Goal: Transaction & Acquisition: Purchase product/service

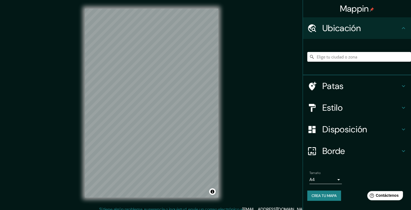
click at [362, 105] on h4 "Estilo" at bounding box center [361, 107] width 78 height 11
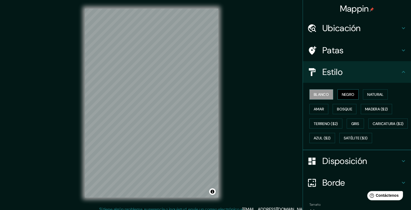
click at [337, 95] on button "Negro" at bounding box center [347, 94] width 21 height 10
click at [324, 96] on font "Blanco" at bounding box center [321, 94] width 15 height 5
click at [369, 96] on font "Natural" at bounding box center [375, 94] width 16 height 5
click at [314, 95] on font "Blanco" at bounding box center [321, 94] width 15 height 5
click at [352, 123] on font "Gris" at bounding box center [355, 123] width 8 height 5
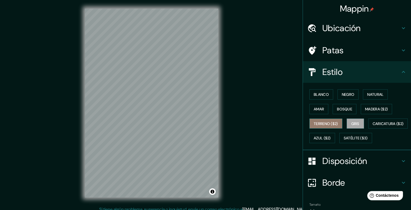
click at [331, 121] on font "Terreno ($2)" at bounding box center [326, 123] width 24 height 5
click at [324, 92] on font "Blanco" at bounding box center [321, 94] width 15 height 5
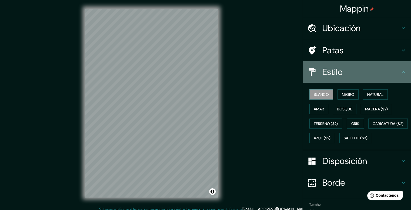
click at [387, 73] on h4 "Estilo" at bounding box center [361, 71] width 78 height 11
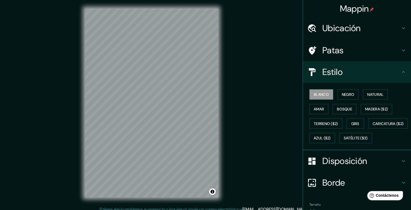
click at [400, 75] on icon at bounding box center [403, 72] width 6 height 6
click at [379, 166] on h4 "Disposición" at bounding box center [361, 160] width 78 height 11
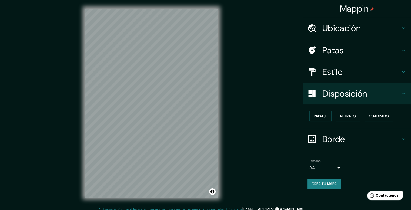
click at [338, 167] on body "Mappin Ubicación Patas Estilo Disposición Paisaje Retrato Cuadrado Borde Elige …" at bounding box center [205, 105] width 411 height 210
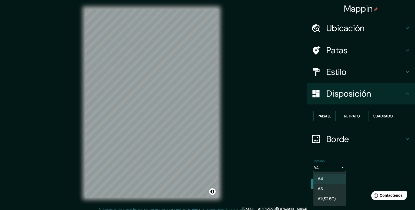
click at [330, 187] on li "A3" at bounding box center [329, 188] width 32 height 10
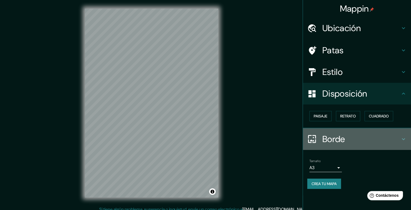
click at [363, 135] on h4 "Borde" at bounding box center [361, 138] width 78 height 11
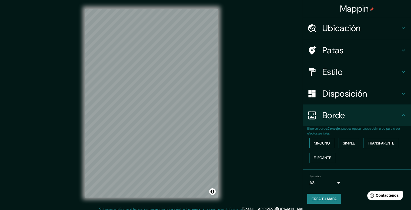
click at [327, 144] on font "Ninguno" at bounding box center [322, 142] width 16 height 5
click at [348, 144] on font "Simple" at bounding box center [349, 142] width 12 height 5
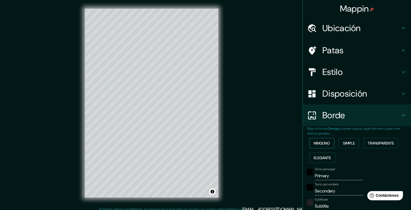
click at [329, 144] on button "Ninguno" at bounding box center [321, 143] width 25 height 10
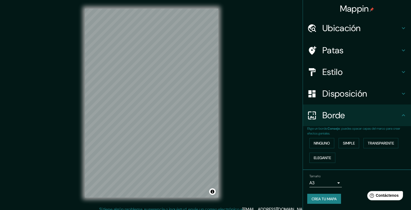
click at [355, 115] on h4 "Borde" at bounding box center [361, 115] width 78 height 11
click at [351, 66] on h4 "Estilo" at bounding box center [361, 71] width 78 height 11
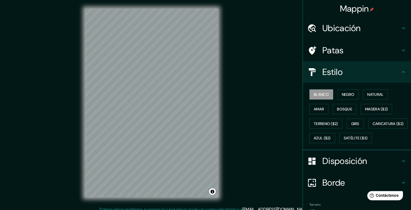
click at [353, 68] on h4 "Estilo" at bounding box center [361, 71] width 78 height 11
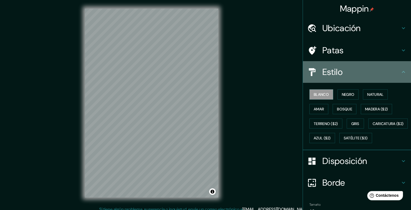
click at [400, 70] on icon at bounding box center [403, 72] width 6 height 6
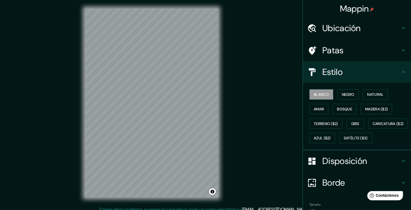
click at [400, 52] on icon at bounding box center [403, 50] width 6 height 6
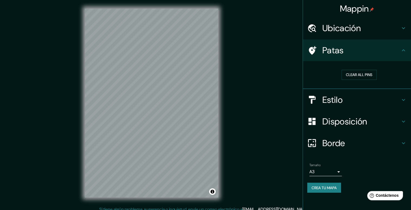
click at [325, 168] on body "Mappin Ubicación Patas Clear all pins Estilo Disposición Borde Elige un borde. …" at bounding box center [205, 105] width 411 height 210
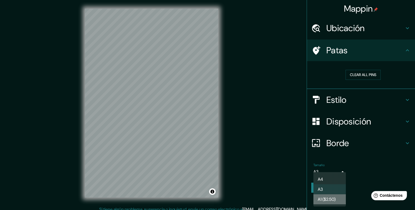
click at [329, 196] on font "A1 ($2.50)" at bounding box center [327, 199] width 18 height 7
click at [330, 170] on body "Mappin Ubicación Patas Clear all pins Estilo Disposición Borde Elige un borde. …" at bounding box center [207, 105] width 415 height 210
click at [332, 186] on li "A3" at bounding box center [329, 189] width 32 height 10
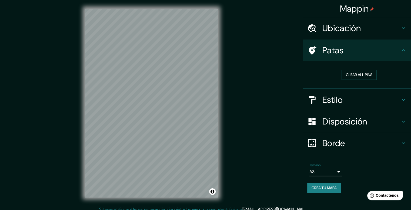
click at [333, 187] on font "Crea tu mapa" at bounding box center [323, 187] width 25 height 5
click at [214, 192] on button "Activar o desactivar atribución" at bounding box center [212, 191] width 6 height 6
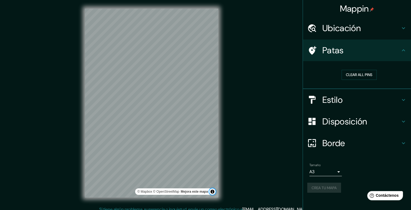
click at [214, 192] on button "Activar o desactivar atribución" at bounding box center [212, 191] width 6 height 6
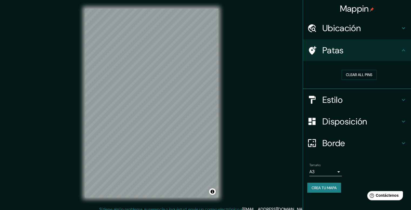
click at [333, 139] on font "Borde" at bounding box center [333, 142] width 23 height 11
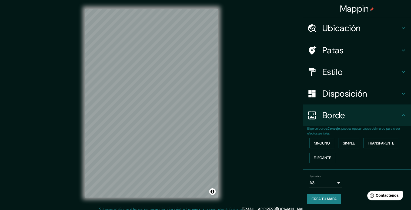
click at [340, 149] on div "Ninguno Simple Transparente Elegante" at bounding box center [359, 150] width 104 height 29
click at [343, 144] on button "Simple" at bounding box center [348, 143] width 21 height 10
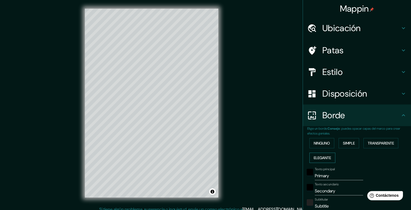
click at [328, 157] on font "Elegante" at bounding box center [322, 157] width 17 height 5
click at [373, 145] on font "Transparente" at bounding box center [381, 142] width 26 height 7
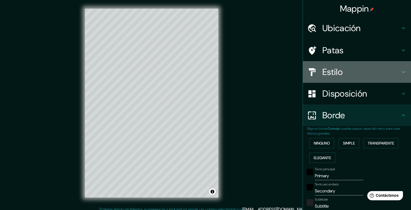
click at [367, 73] on h4 "Estilo" at bounding box center [361, 71] width 78 height 11
type input "237"
type input "40"
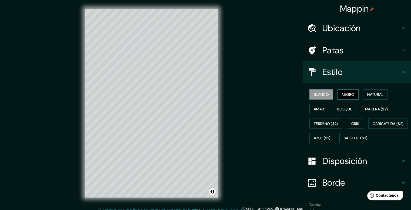
click at [337, 98] on button "Negro" at bounding box center [347, 94] width 21 height 10
click at [342, 95] on font "Negro" at bounding box center [348, 94] width 13 height 5
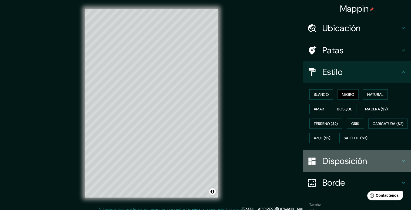
click at [342, 166] on font "Disposición" at bounding box center [344, 160] width 45 height 11
type input "237"
type input "40"
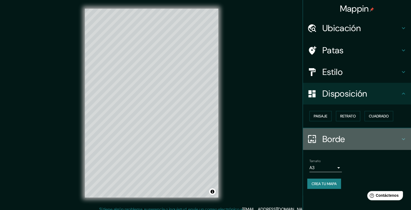
click at [356, 139] on h4 "Borde" at bounding box center [361, 138] width 78 height 11
type input "237"
type input "40"
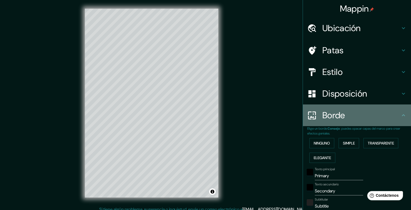
click at [361, 119] on h4 "Borde" at bounding box center [361, 115] width 78 height 11
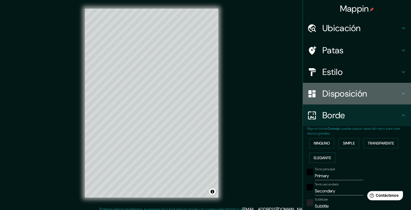
click at [345, 92] on font "Disposición" at bounding box center [344, 93] width 45 height 11
type input "237"
type input "40"
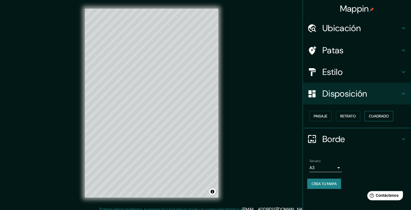
click at [371, 113] on font "Cuadrado" at bounding box center [379, 115] width 20 height 5
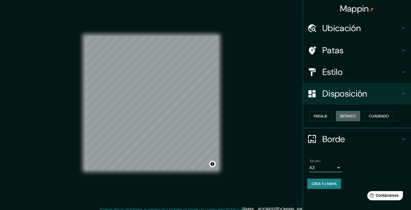
click at [354, 115] on font "Retrato" at bounding box center [348, 115] width 16 height 5
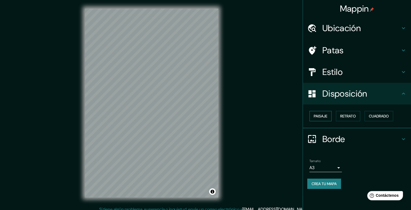
click at [328, 116] on button "Paisaje" at bounding box center [320, 116] width 22 height 10
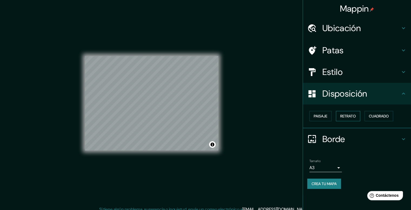
click at [348, 115] on font "Retrato" at bounding box center [348, 115] width 16 height 5
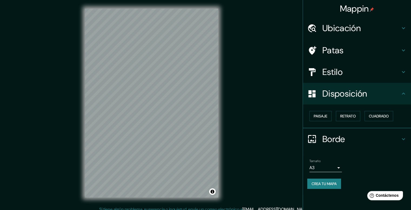
click at [247, 84] on div "Mappin Ubicación Patas Estilo Disposición Paisaje Retrato Cuadrado Borde Elige …" at bounding box center [205, 107] width 411 height 214
click at [339, 74] on font "Estilo" at bounding box center [332, 71] width 20 height 11
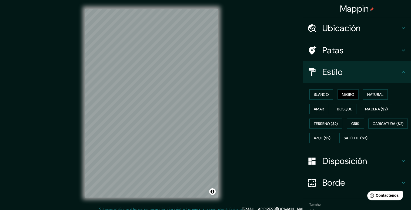
click at [339, 74] on h4 "Estilo" at bounding box center [361, 71] width 78 height 11
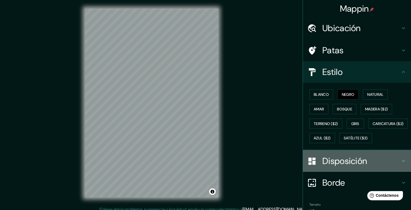
click at [350, 166] on font "Disposición" at bounding box center [344, 160] width 45 height 11
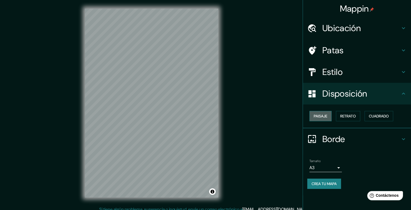
click at [329, 115] on button "Paisaje" at bounding box center [320, 116] width 22 height 10
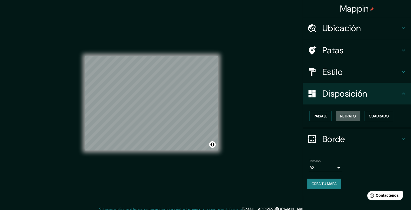
click at [346, 115] on font "Retrato" at bounding box center [348, 115] width 16 height 5
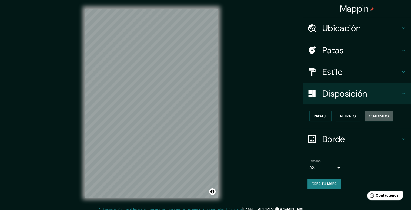
click at [388, 116] on font "Cuadrado" at bounding box center [379, 115] width 20 height 5
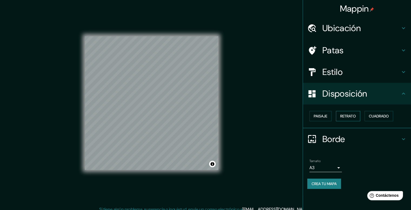
click at [355, 116] on font "Retrato" at bounding box center [348, 115] width 16 height 5
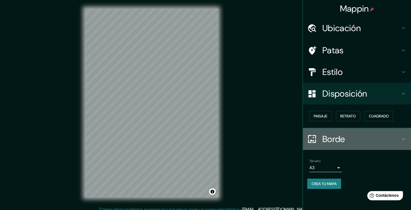
click at [339, 146] on div "Borde" at bounding box center [357, 139] width 108 height 22
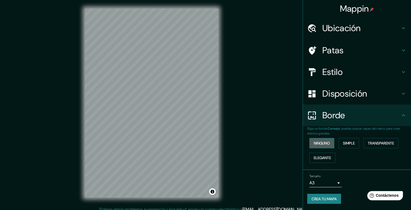
click at [330, 143] on font "Ninguno" at bounding box center [322, 142] width 16 height 5
click at [353, 143] on font "Simple" at bounding box center [349, 142] width 12 height 5
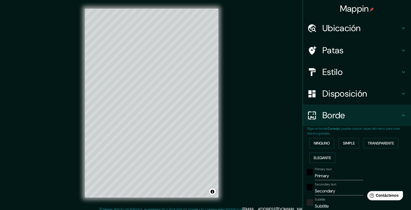
click at [398, 141] on div "Ninguno Simple Transparente Elegante" at bounding box center [359, 150] width 104 height 29
click at [316, 146] on font "Ninguno" at bounding box center [322, 142] width 16 height 7
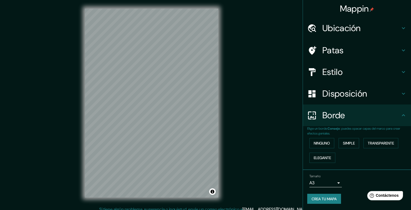
click at [345, 114] on font "Borde" at bounding box center [333, 114] width 23 height 11
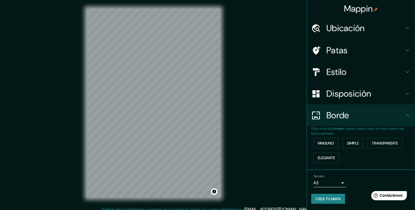
click at [335, 184] on body "Mappin Ubicación Patas Estilo Disposición Borde Elige un borde. Consejo : puede…" at bounding box center [207, 105] width 415 height 210
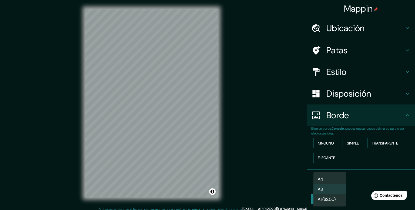
click at [340, 176] on li "A4" at bounding box center [329, 179] width 32 height 10
click at [338, 183] on body "Mappin Ubicación Patas Estilo Disposición Borde Elige un borde. Consejo : puede…" at bounding box center [207, 105] width 415 height 210
click at [330, 198] on font "A1 ($2.50)" at bounding box center [327, 199] width 18 height 6
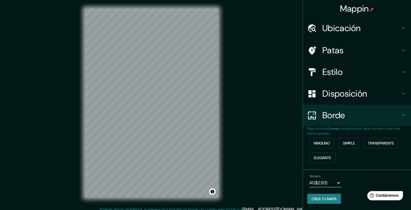
click at [363, 29] on h4 "Ubicación" at bounding box center [361, 28] width 78 height 11
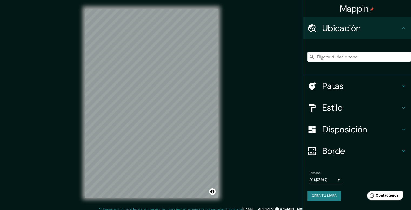
click at [363, 29] on h4 "Ubicación" at bounding box center [361, 28] width 78 height 11
click at [403, 89] on icon at bounding box center [403, 86] width 6 height 6
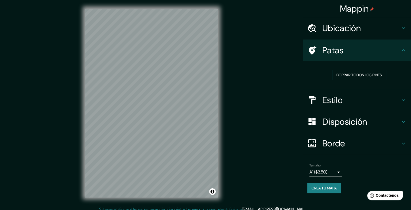
click at [404, 103] on div "Estilo" at bounding box center [357, 100] width 108 height 22
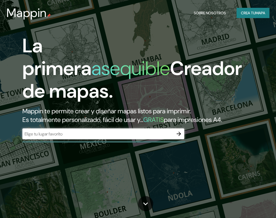
click at [133, 137] on div "​" at bounding box center [103, 134] width 162 height 11
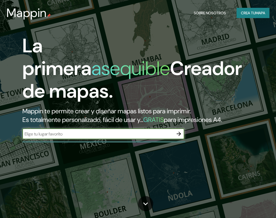
click at [90, 134] on input "text" at bounding box center [97, 134] width 151 height 6
type input "santiago"
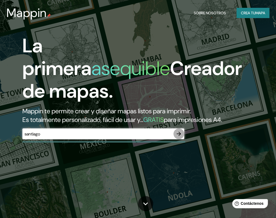
click at [180, 134] on icon "button" at bounding box center [179, 134] width 4 height 4
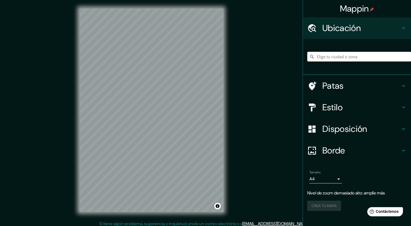
click at [245, 67] on div "© Mapbox © OpenStreetMap Improve this map" at bounding box center [152, 111] width 370 height 204
click at [247, 80] on div "© Mapbox © OpenStreetMap Improve this map" at bounding box center [152, 111] width 370 height 204
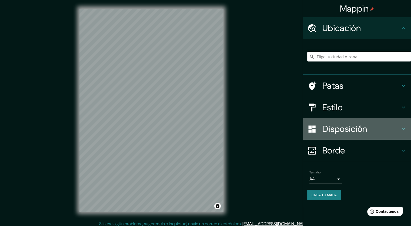
click at [276, 121] on div "Disposición" at bounding box center [357, 129] width 108 height 22
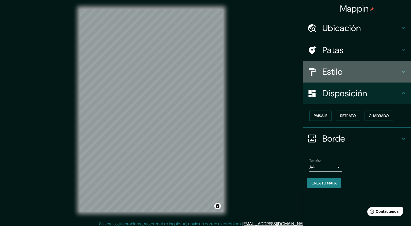
click at [276, 81] on div "Estilo" at bounding box center [357, 72] width 108 height 22
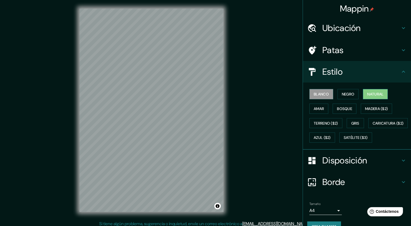
click at [276, 96] on font "Natural" at bounding box center [375, 94] width 16 height 5
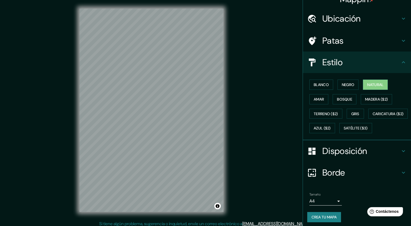
scroll to position [25, 0]
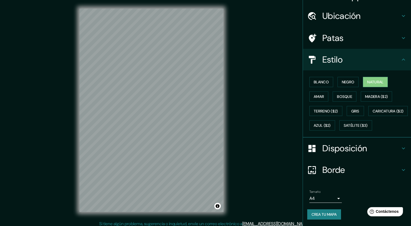
click at [276, 197] on body "Mappin Ubicación Patas Estilo Blanco Negro Natural [PERSON_NAME] ($2) Terreno (…" at bounding box center [205, 113] width 411 height 226
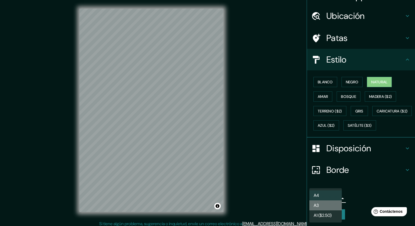
click at [276, 203] on li "A3" at bounding box center [325, 206] width 32 height 10
type input "a4"
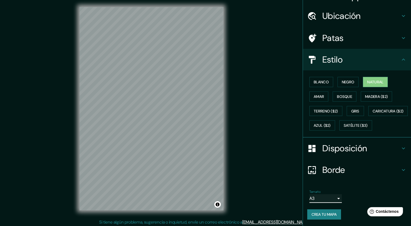
scroll to position [3, 0]
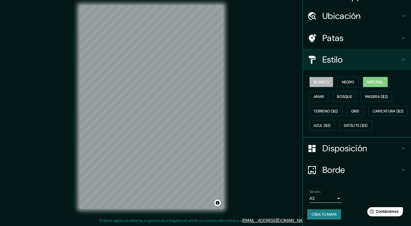
click at [276, 80] on font "Blanco" at bounding box center [321, 82] width 15 height 5
click at [276, 79] on font "Negro" at bounding box center [348, 82] width 13 height 7
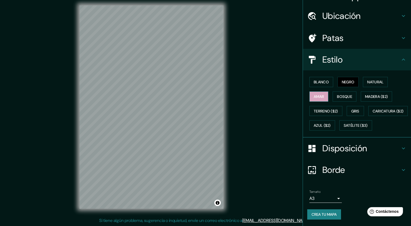
click at [276, 92] on button "Amar" at bounding box center [318, 97] width 19 height 10
click at [276, 94] on font "Bosque" at bounding box center [344, 96] width 15 height 5
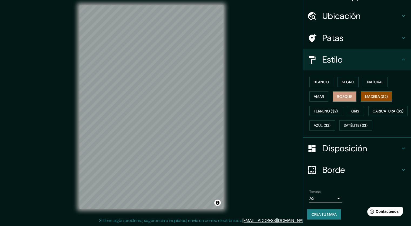
click at [276, 94] on font "Madera ($2)" at bounding box center [376, 96] width 23 height 5
click at [276, 79] on font "Natural" at bounding box center [375, 82] width 16 height 7
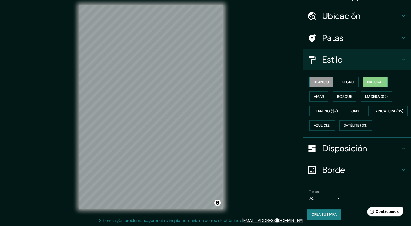
click at [276, 80] on font "Blanco" at bounding box center [321, 82] width 15 height 5
click at [276, 127] on font "Satélite ($3)" at bounding box center [355, 125] width 24 height 5
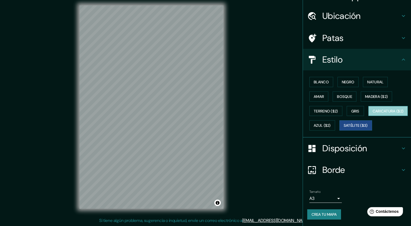
click at [276, 112] on font "Caricatura ($2)" at bounding box center [387, 111] width 31 height 5
click at [276, 122] on font "Azul ($2)" at bounding box center [322, 125] width 17 height 7
click at [276, 111] on font "Caricatura ($2)" at bounding box center [387, 111] width 31 height 5
click at [276, 80] on font "Blanco" at bounding box center [321, 82] width 15 height 5
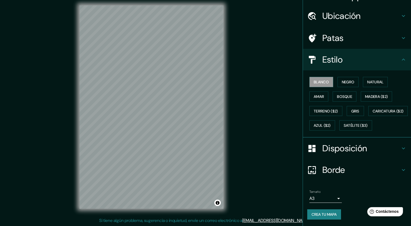
click at [276, 11] on h4 "Ubicación" at bounding box center [361, 16] width 78 height 11
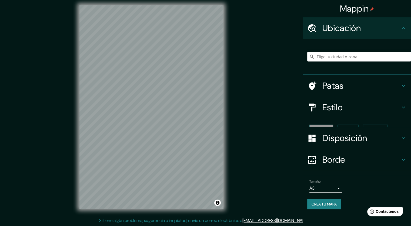
scroll to position [0, 0]
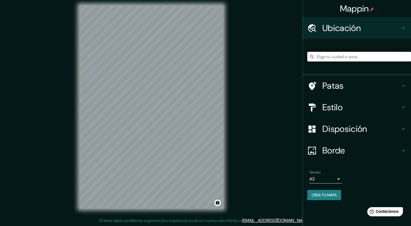
click at [276, 113] on h4 "Estilo" at bounding box center [361, 107] width 78 height 11
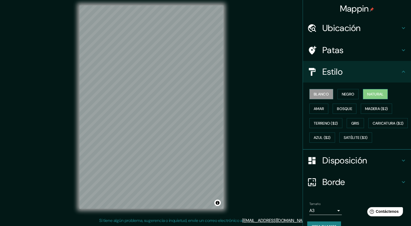
click at [276, 92] on font "Natural" at bounding box center [375, 94] width 16 height 5
